Goal: Information Seeking & Learning: Learn about a topic

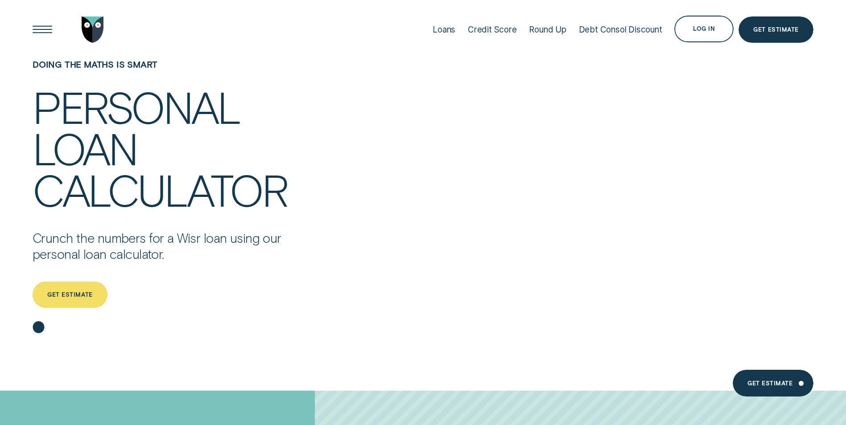
click at [93, 300] on div "Get estimate" at bounding box center [70, 295] width 75 height 27
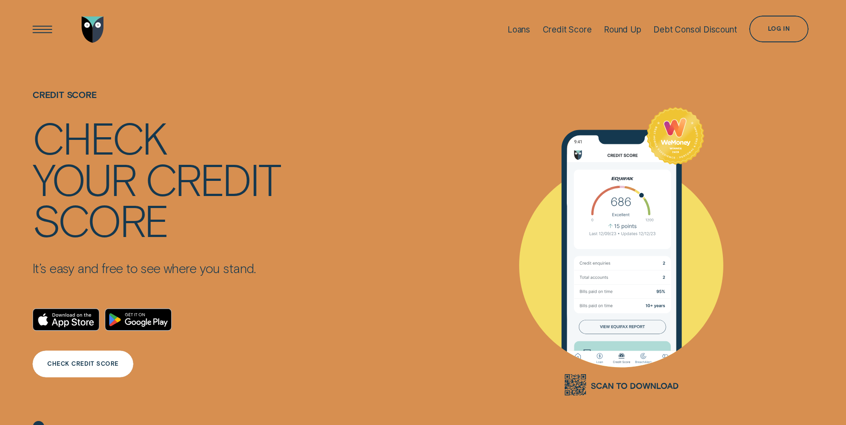
click at [97, 359] on div "CHECK CREDIT SCORE" at bounding box center [83, 364] width 101 height 27
